Goal: Check status: Check status

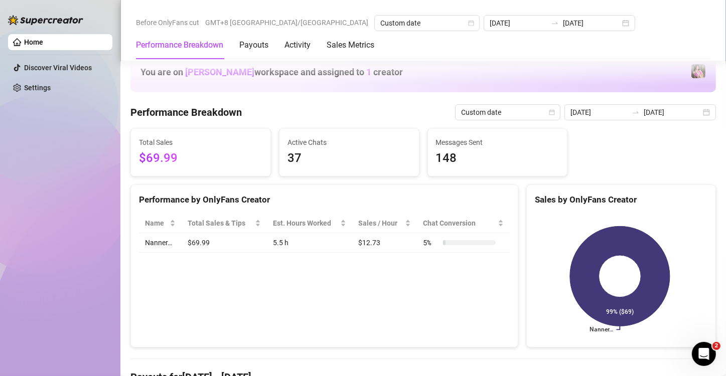
scroll to position [191, 0]
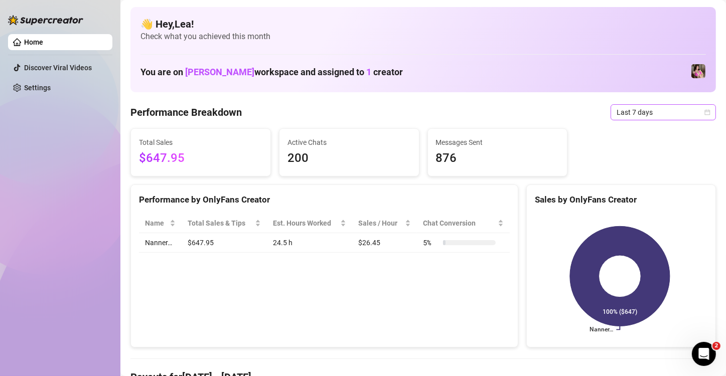
click at [704, 109] on icon "calendar" at bounding box center [707, 112] width 6 height 6
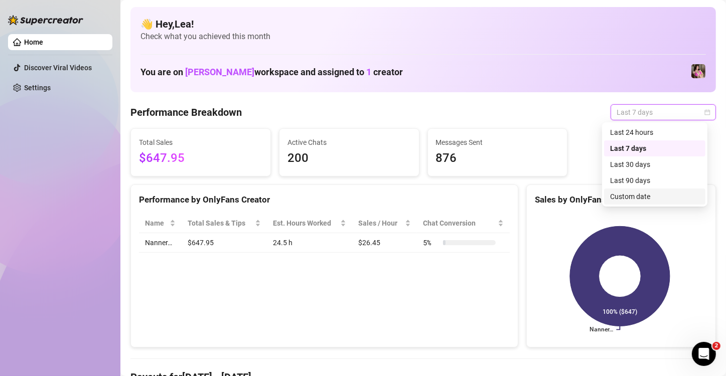
click at [646, 197] on div "Custom date" at bounding box center [654, 196] width 89 height 11
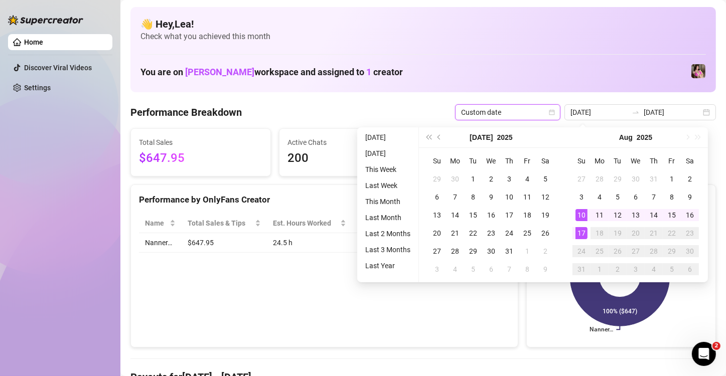
type input "[DATE]"
click at [582, 236] on div "17" at bounding box center [581, 233] width 12 height 12
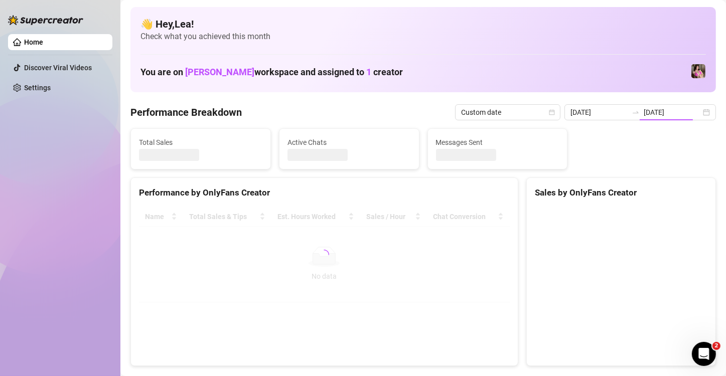
type input "[DATE]"
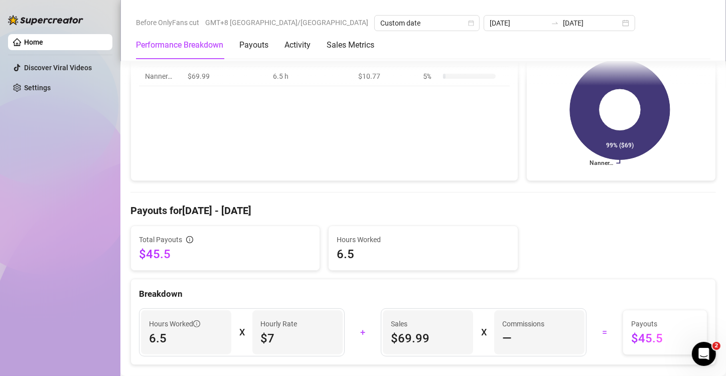
scroll to position [167, 0]
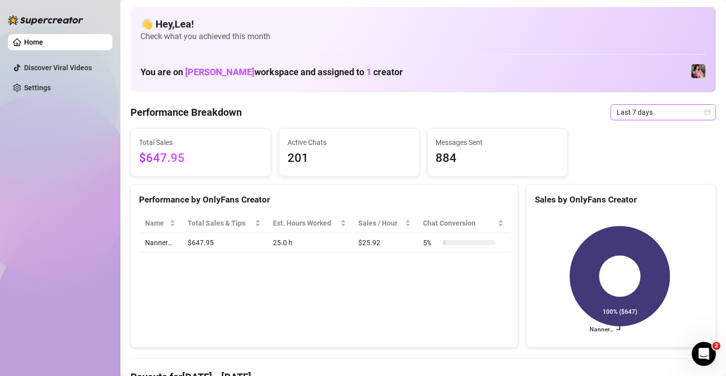
click at [704, 114] on icon "calendar" at bounding box center [707, 112] width 6 height 6
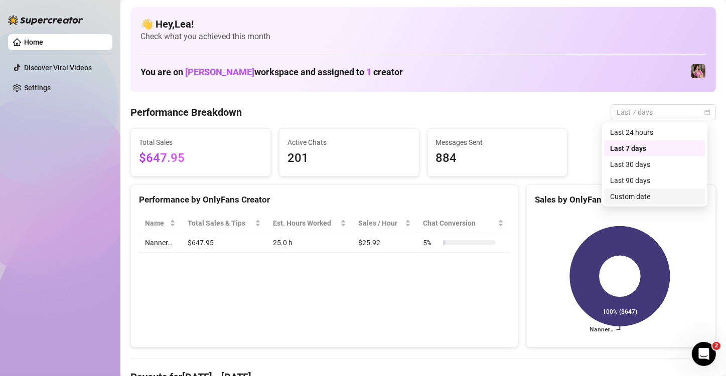
click at [640, 194] on div "Custom date" at bounding box center [654, 196] width 89 height 11
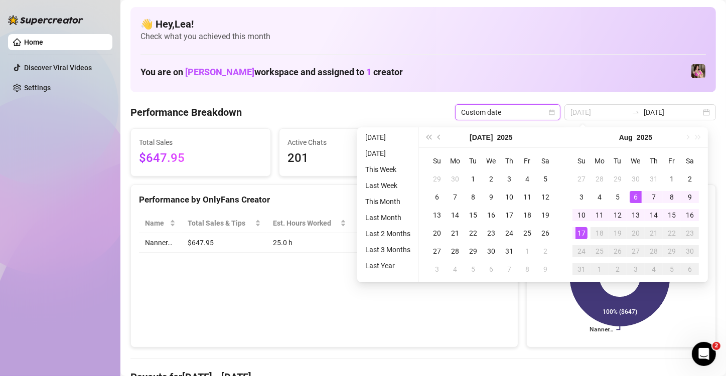
type input "[DATE]"
click at [581, 231] on div "17" at bounding box center [581, 233] width 12 height 12
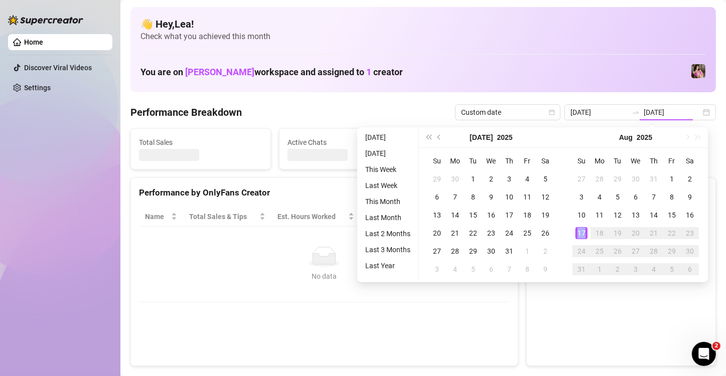
type input "[DATE]"
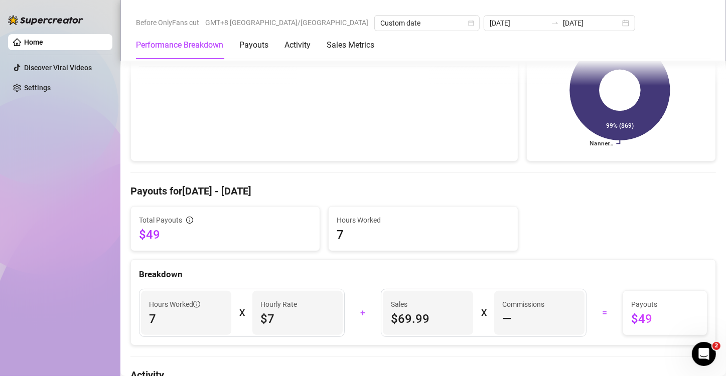
scroll to position [201, 0]
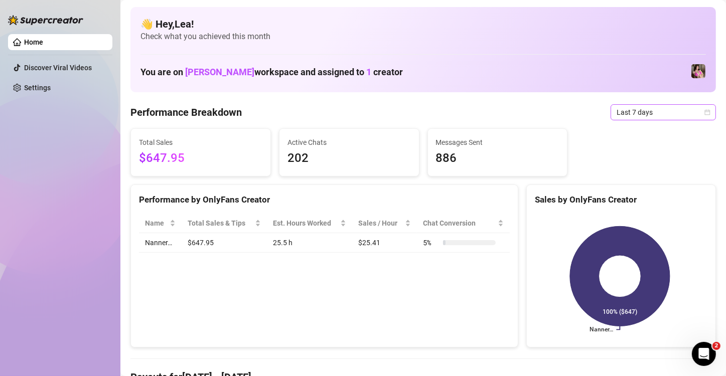
click at [704, 114] on icon "calendar" at bounding box center [707, 112] width 6 height 6
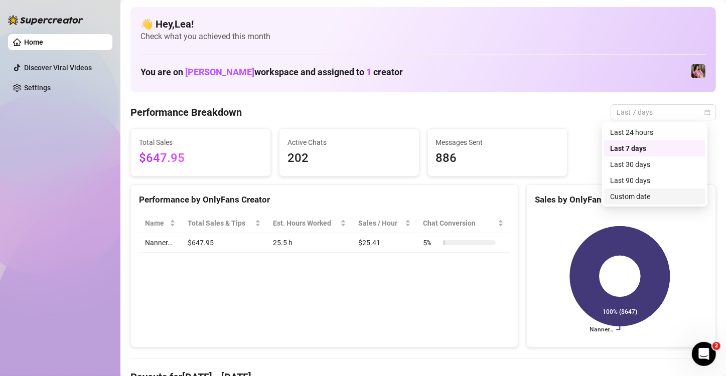
click at [654, 202] on div "Custom date" at bounding box center [654, 197] width 101 height 16
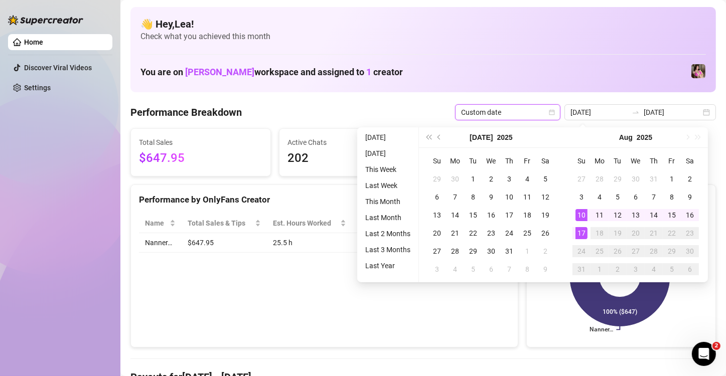
type input "[DATE]"
click at [583, 235] on div "17" at bounding box center [581, 233] width 12 height 12
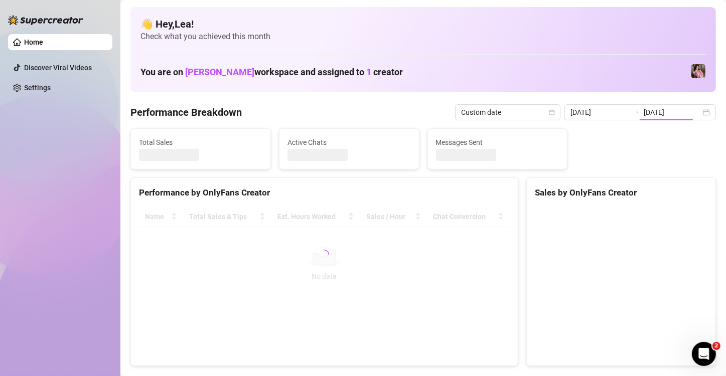
type input "[DATE]"
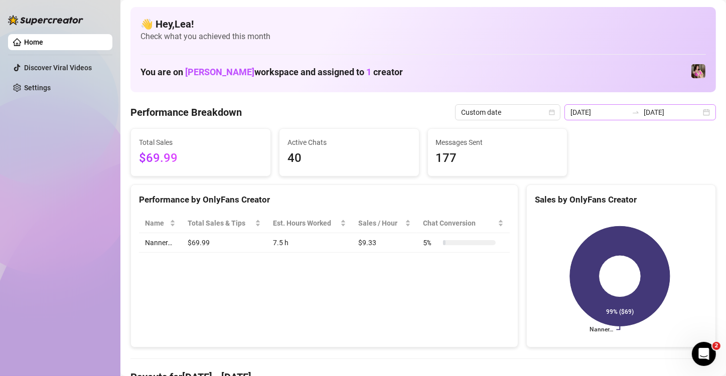
click at [697, 112] on div "2025-08-17 2025-08-17" at bounding box center [639, 112] width 151 height 16
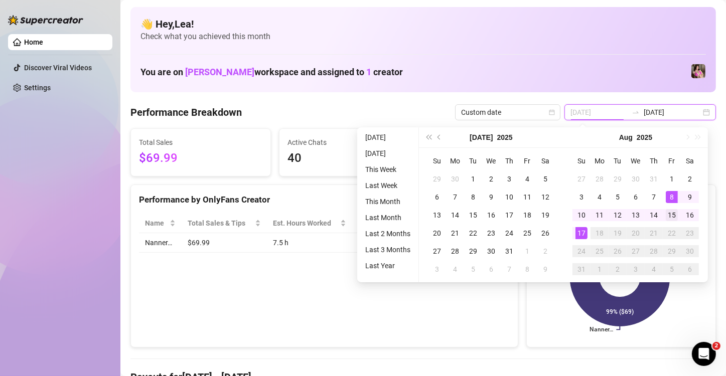
type input "2025-08-15"
click at [672, 213] on div "15" at bounding box center [672, 215] width 12 height 12
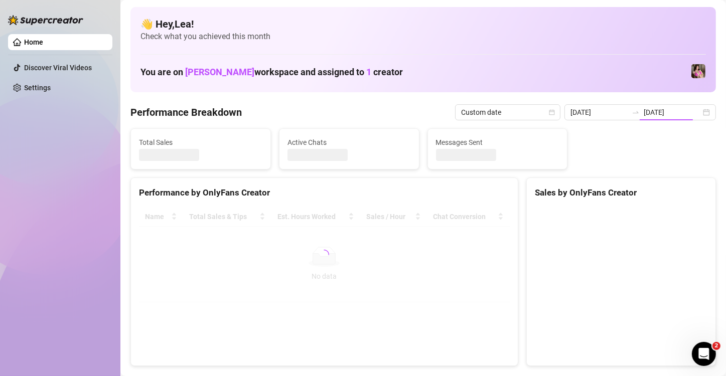
type input "2025-08-15"
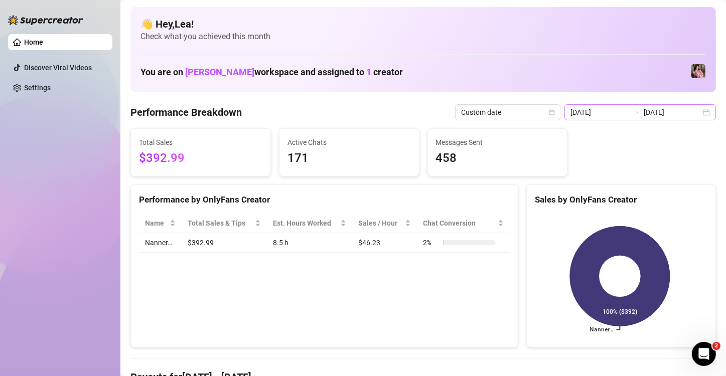
click at [698, 113] on div "2025-08-15 2025-08-15" at bounding box center [639, 112] width 151 height 16
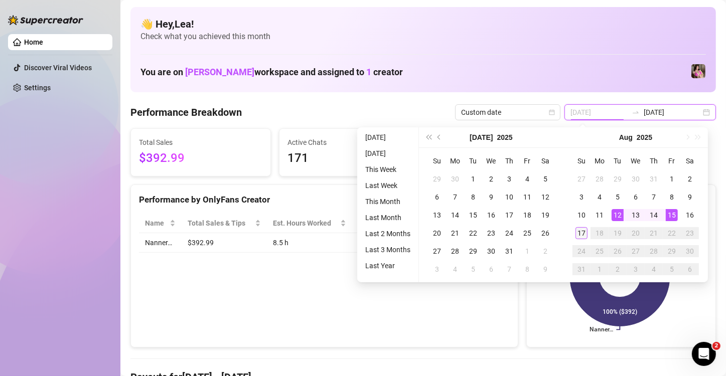
type input "[DATE]"
click at [580, 233] on div "17" at bounding box center [581, 233] width 12 height 12
type input "[DATE]"
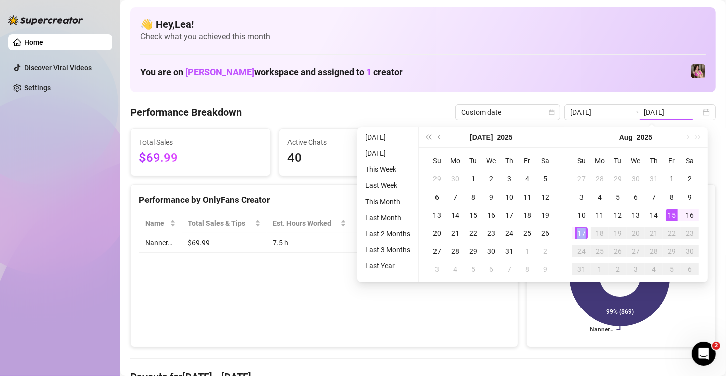
type input "[DATE]"
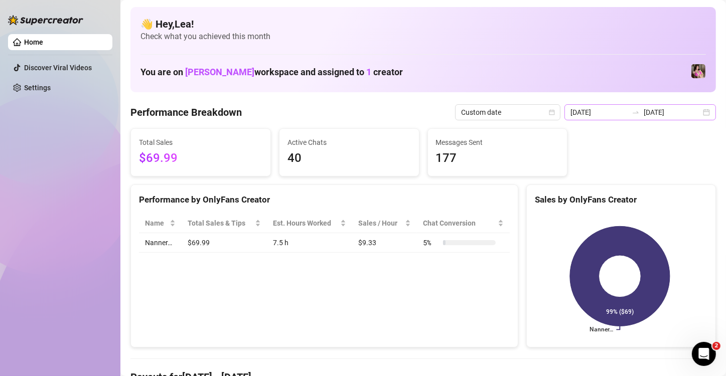
click at [695, 113] on div "2025-08-17 2025-08-17" at bounding box center [639, 112] width 151 height 16
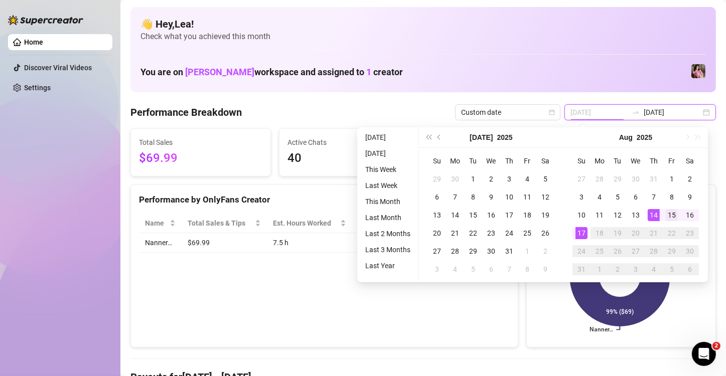
type input "2025-08-15"
click at [669, 216] on div "15" at bounding box center [672, 215] width 12 height 12
click at [583, 235] on div "17" at bounding box center [581, 233] width 12 height 12
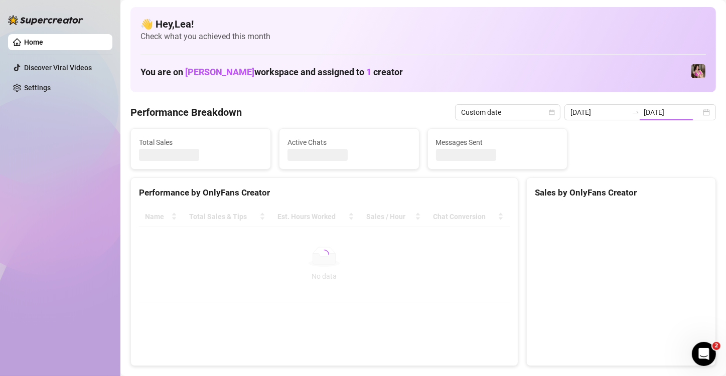
type input "2025-08-15"
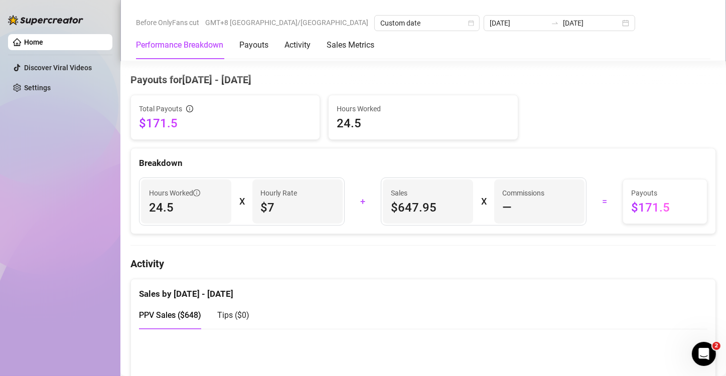
scroll to position [318, 0]
